Goal: Book appointment/travel/reservation

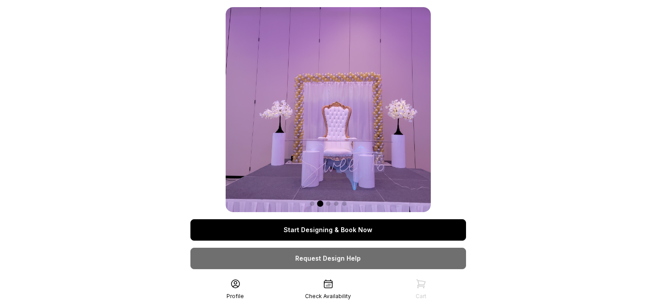
click at [343, 228] on link "Start Designing & Book Now" at bounding box center [328, 229] width 276 height 21
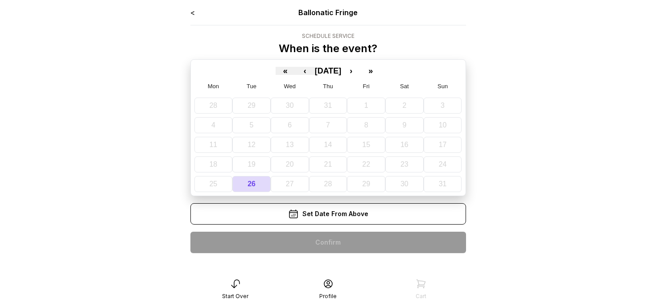
click at [315, 215] on div "Set Date From Above" at bounding box center [328, 213] width 276 height 21
click at [360, 72] on button "›" at bounding box center [351, 71] width 20 height 8
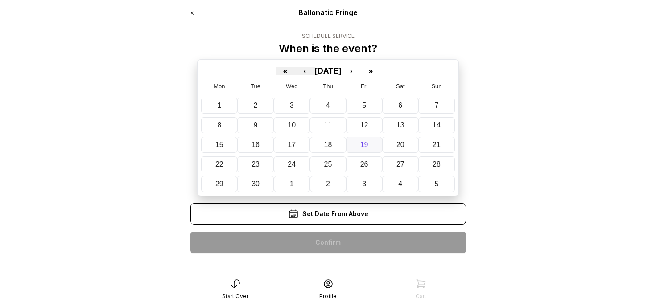
click at [369, 147] on button "19" at bounding box center [364, 145] width 36 height 16
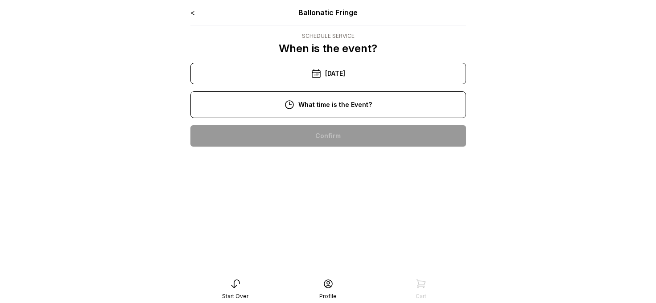
click at [369, 147] on div "< Ballonatic Fringe Schedule Service When is the event? « ‹ [DATE] › » Mon Tue …" at bounding box center [328, 80] width 276 height 147
click at [344, 79] on div "[DATE]" at bounding box center [328, 73] width 276 height 21
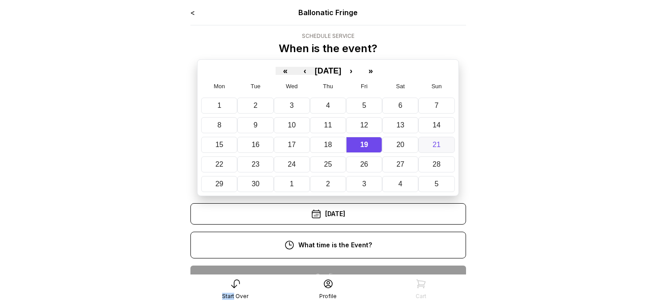
click at [434, 144] on abbr "21" at bounding box center [437, 145] width 8 height 8
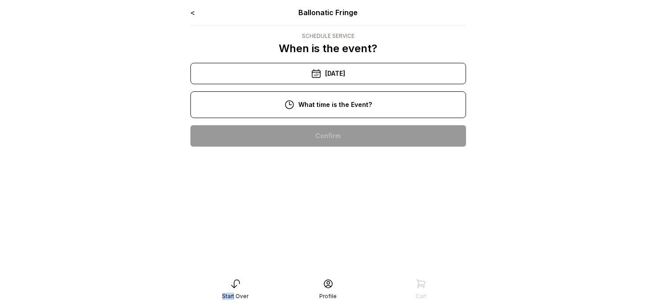
click at [345, 165] on div "11:00 am" at bounding box center [328, 164] width 261 height 21
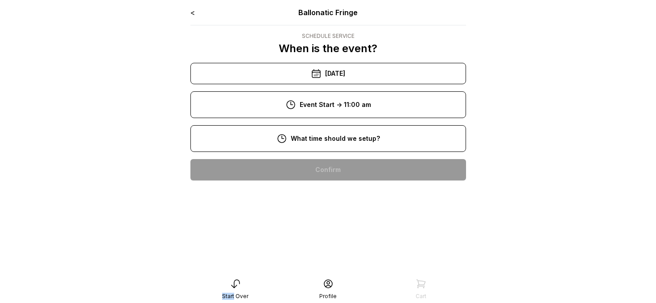
click at [331, 198] on div "9:00 am" at bounding box center [328, 198] width 261 height 21
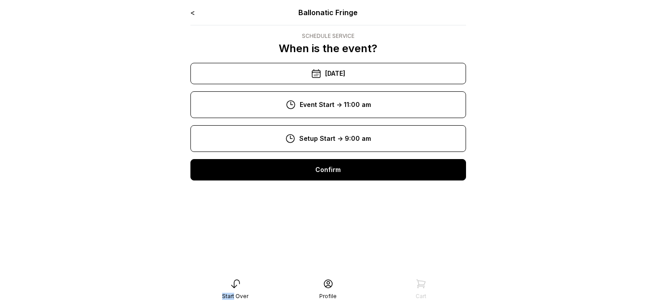
click at [336, 169] on div "Confirm" at bounding box center [328, 169] width 276 height 21
